Goal: Task Accomplishment & Management: Manage account settings

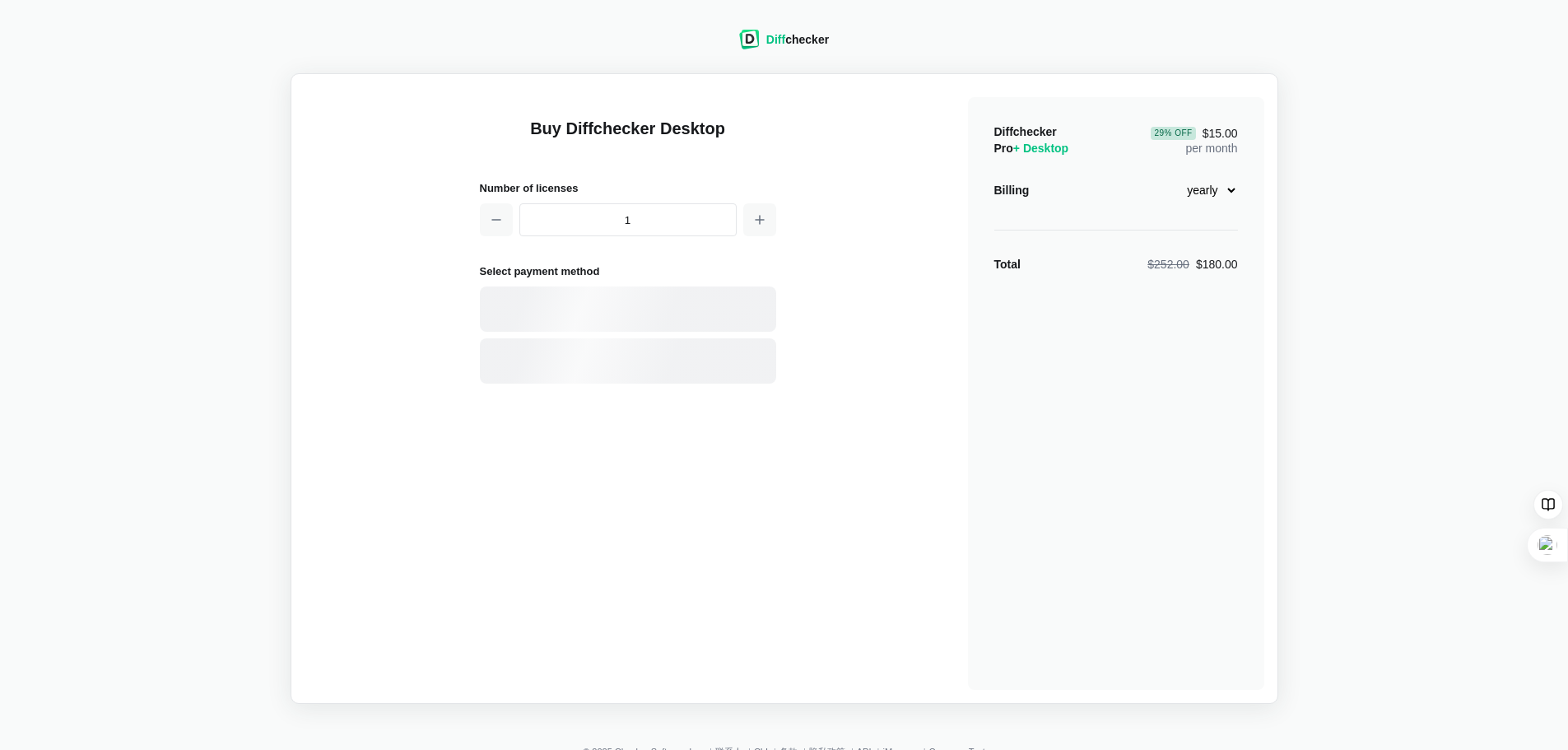
select select "desktop-yearly-180"
click at [1180, 271] on span "$252.00" at bounding box center [1168, 263] width 42 height 13
click at [1228, 194] on select "monthly yearly" at bounding box center [1202, 190] width 71 height 28
click at [1229, 193] on select "monthly yearly" at bounding box center [1202, 190] width 71 height 28
click at [850, 312] on div "Buy Diffchecker Desktop Number of licenses 1 Select payment method Visa MasterC…" at bounding box center [784, 389] width 960 height 603
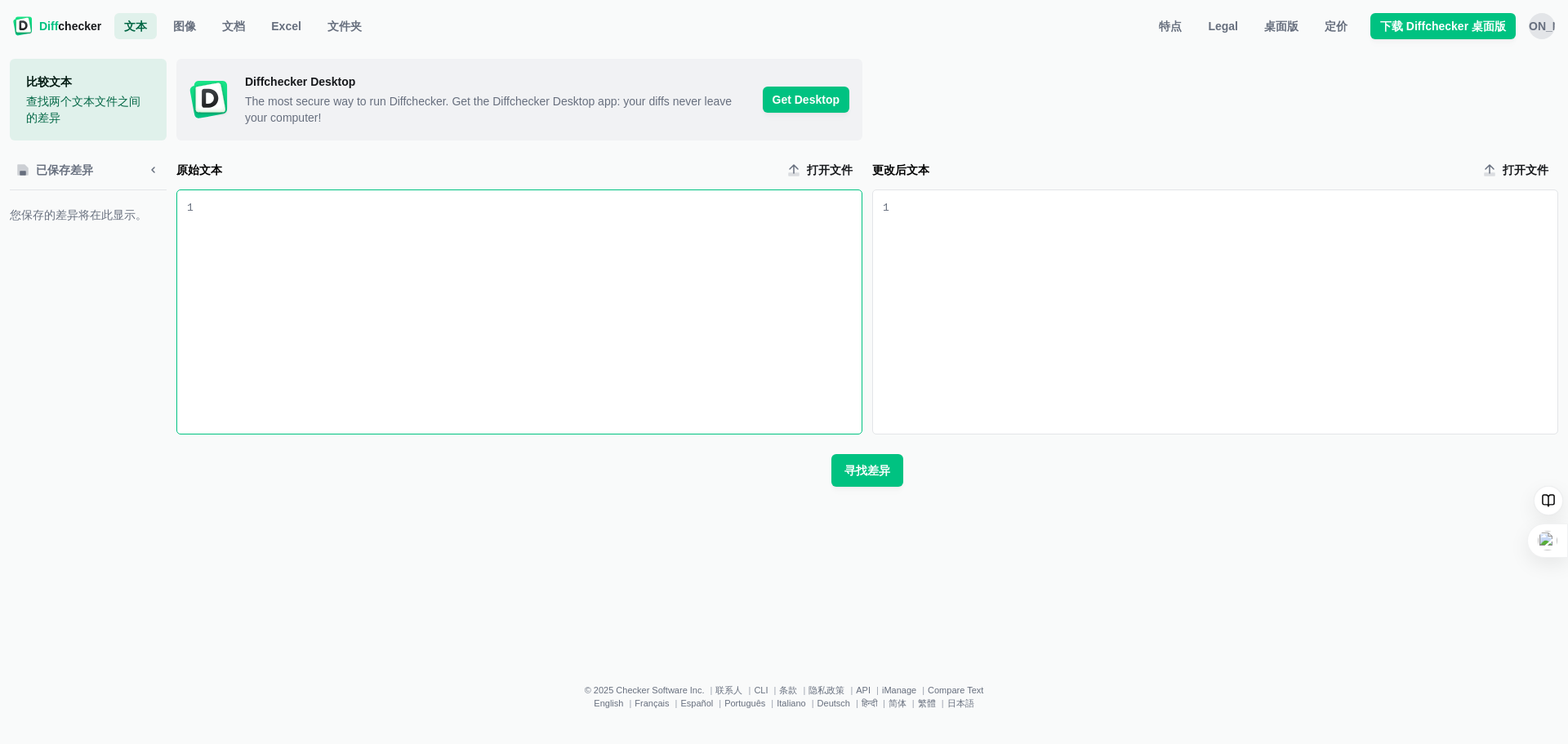
click at [661, 272] on div "原始文本 input" at bounding box center [528, 312] width 669 height 243
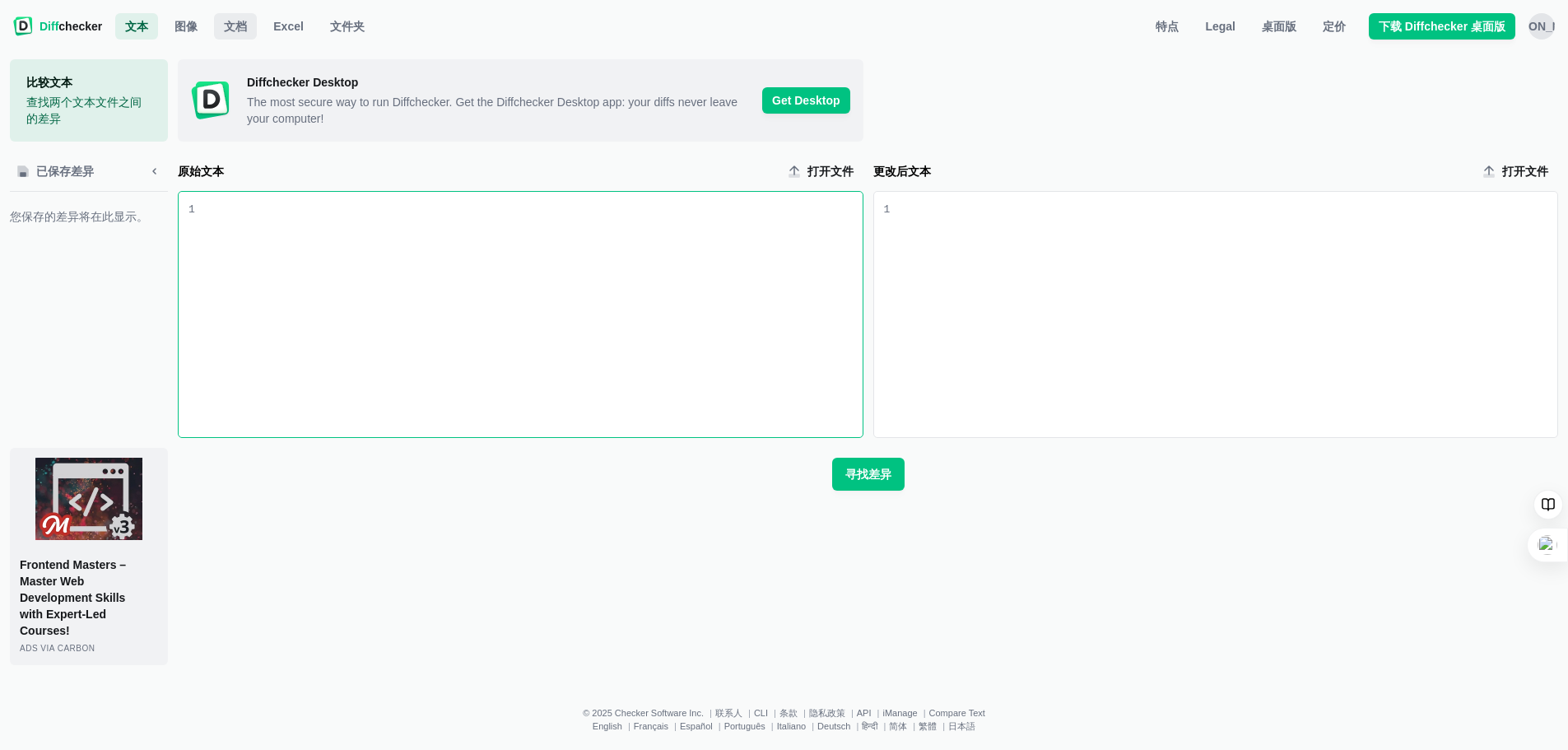
click at [235, 20] on span "文档" at bounding box center [235, 26] width 30 height 17
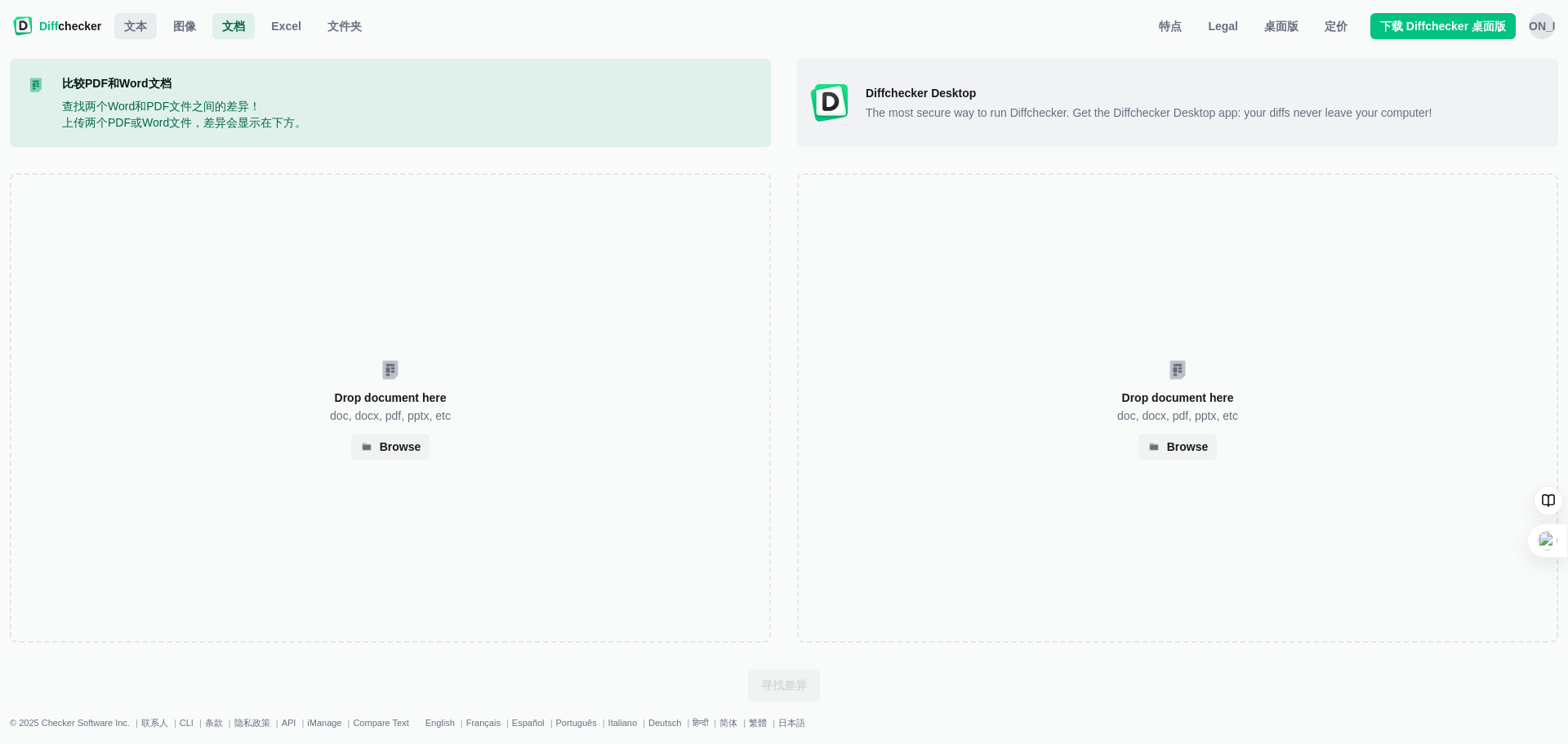
click at [143, 24] on span "文本" at bounding box center [135, 26] width 30 height 16
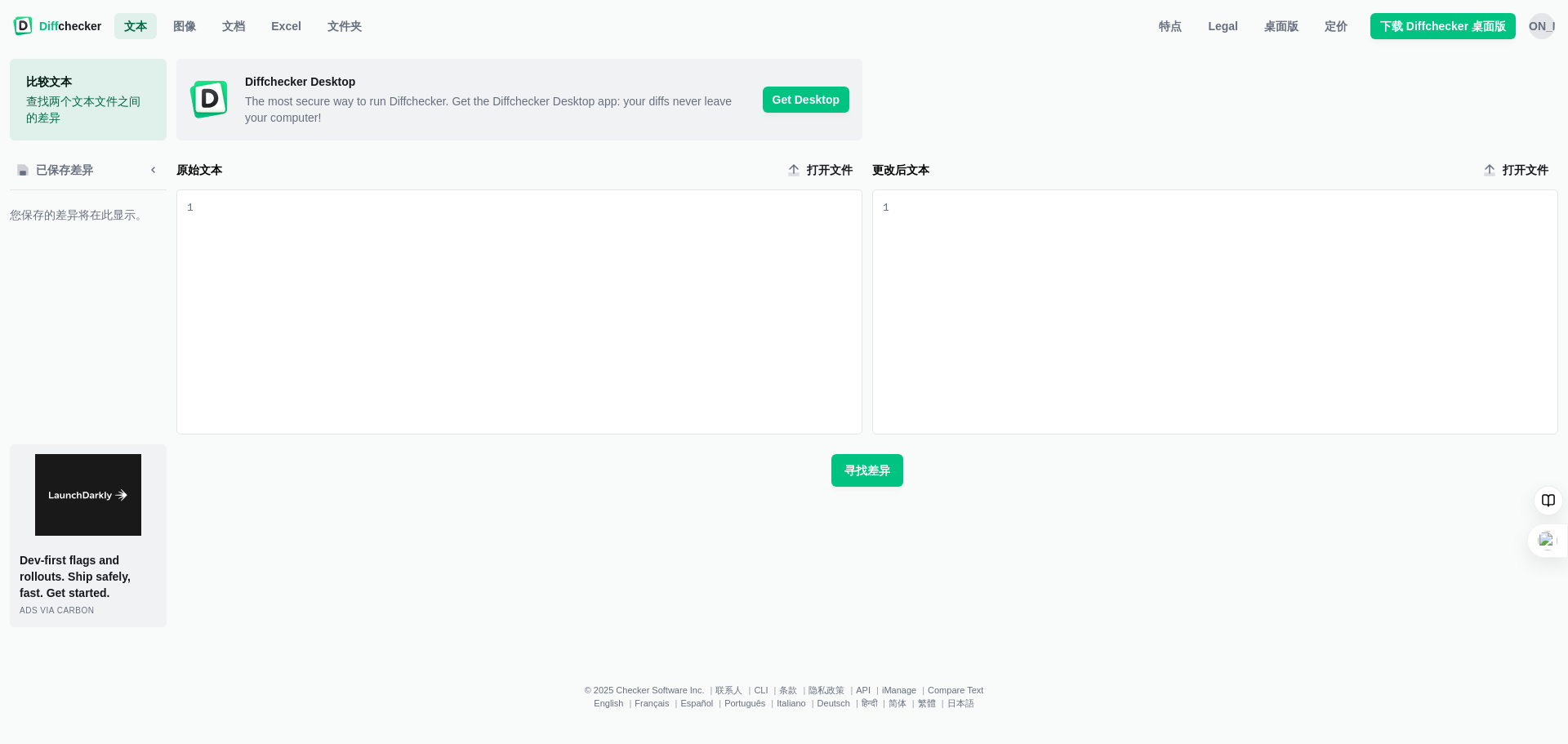
click at [1538, 27] on div "[PERSON_NAME]" at bounding box center [1542, 26] width 26 height 26
click at [1440, 181] on button "Sign out" at bounding box center [1479, 180] width 141 height 26
